Goal: Find specific page/section

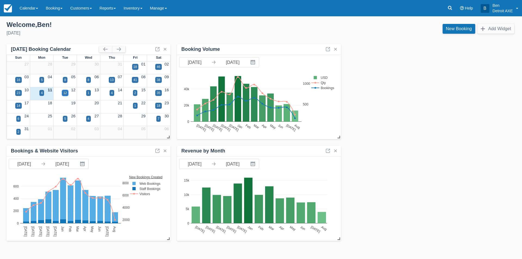
click at [66, 93] on div "12" at bounding box center [65, 92] width 4 height 5
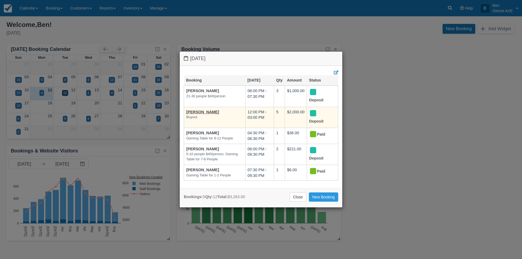
scroll to position [6, 0]
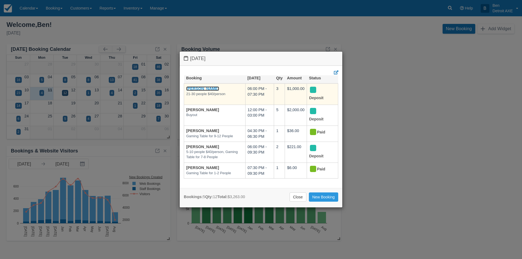
click at [206, 86] on link "Andrea Larick" at bounding box center [202, 88] width 33 height 4
